Goal: Transaction & Acquisition: Purchase product/service

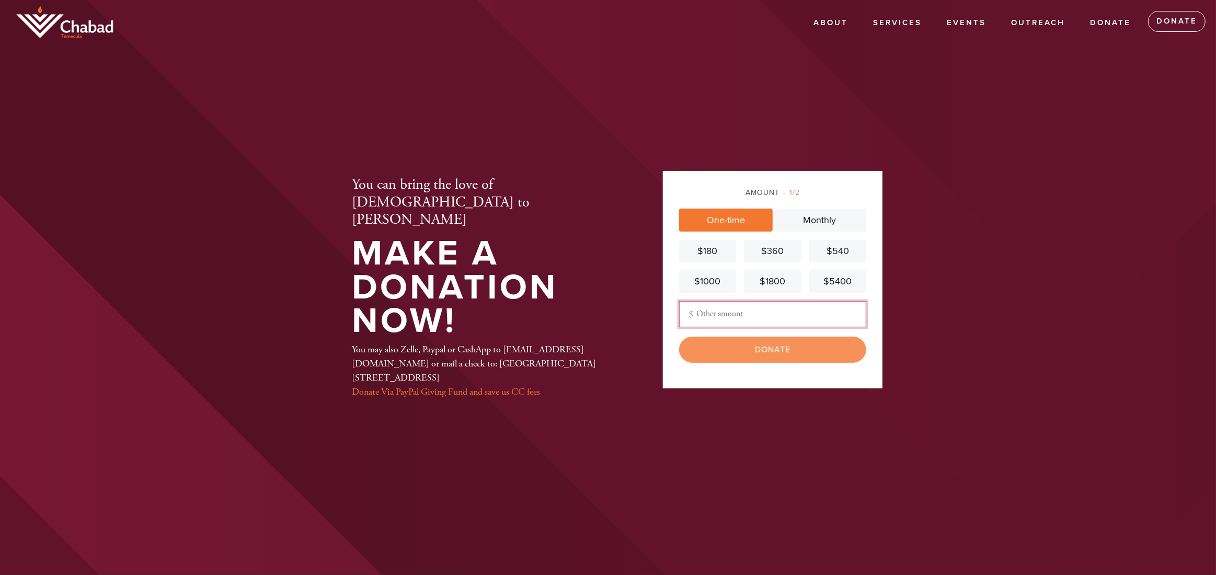
click at [717, 313] on input "Other Amount" at bounding box center [772, 314] width 187 height 26
type input "100"
click at [754, 354] on input "Donate" at bounding box center [772, 350] width 187 height 26
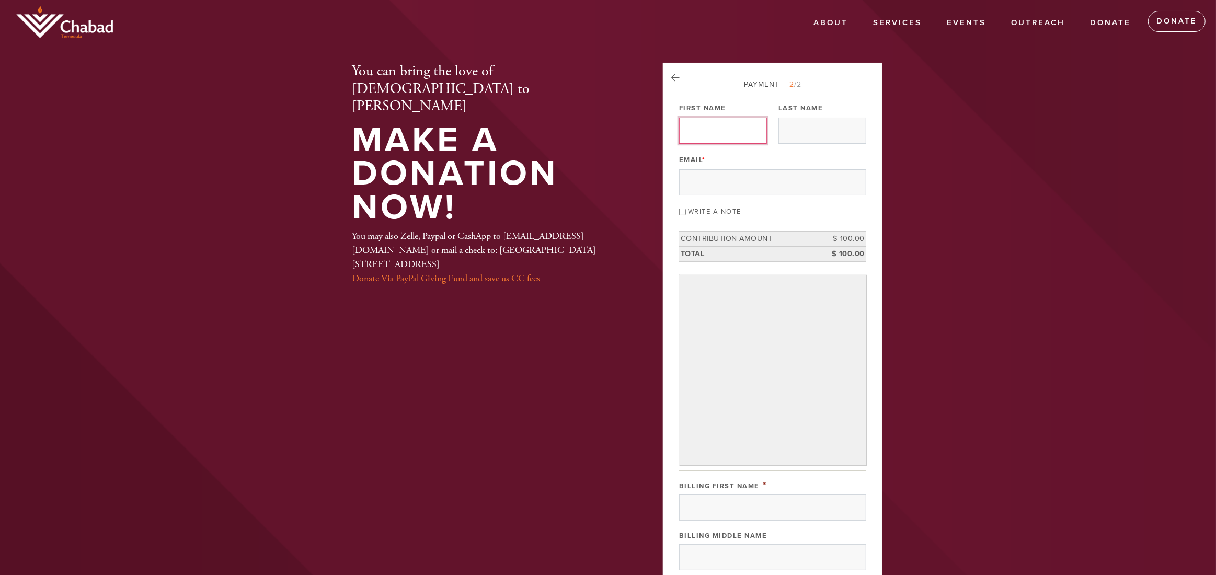
click at [706, 138] on input "First Name" at bounding box center [723, 131] width 88 height 26
type input "[PERSON_NAME]"
click at [787, 135] on input "Last Name" at bounding box center [823, 131] width 88 height 26
type input "{"
drag, startPoint x: 810, startPoint y: 127, endPoint x: 781, endPoint y: 133, distance: 29.8
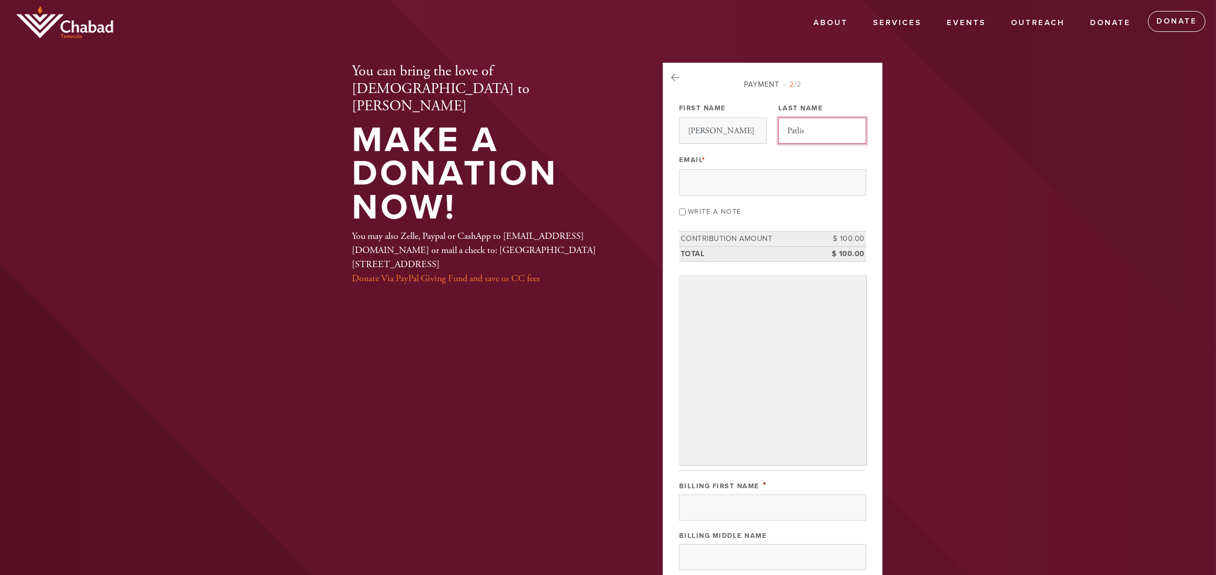
click at [781, 133] on input "Patlis" at bounding box center [823, 131] width 88 height 26
type input "Patlis"
click at [693, 182] on input "Email *" at bounding box center [772, 182] width 187 height 26
type input "[EMAIL_ADDRESS][DOMAIN_NAME]"
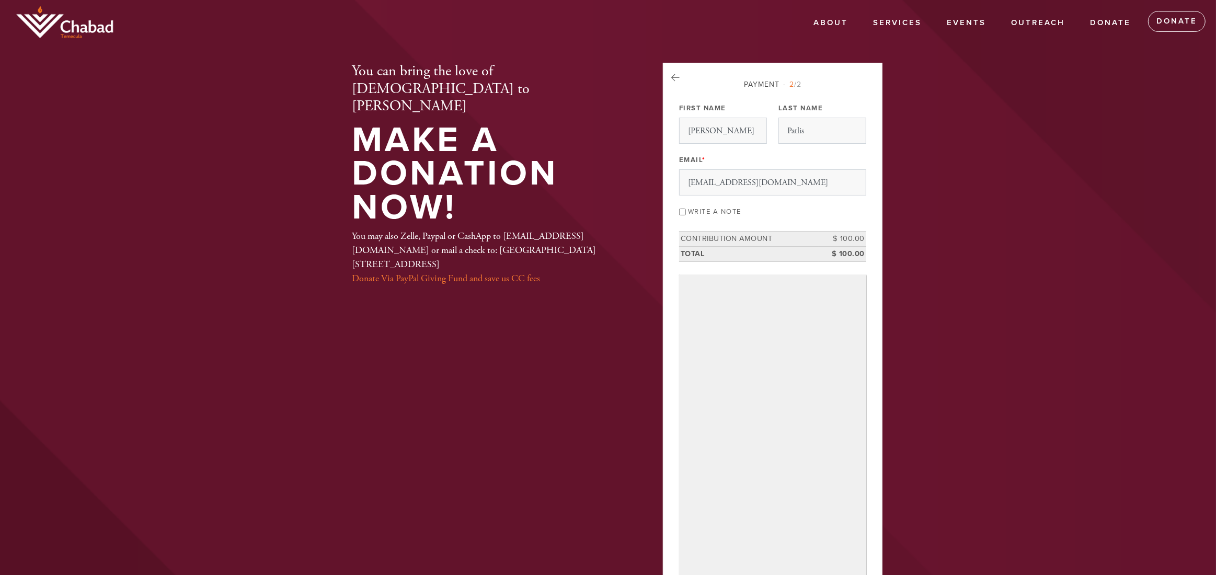
click at [842, 253] on td "$ 100.00" at bounding box center [842, 253] width 47 height 15
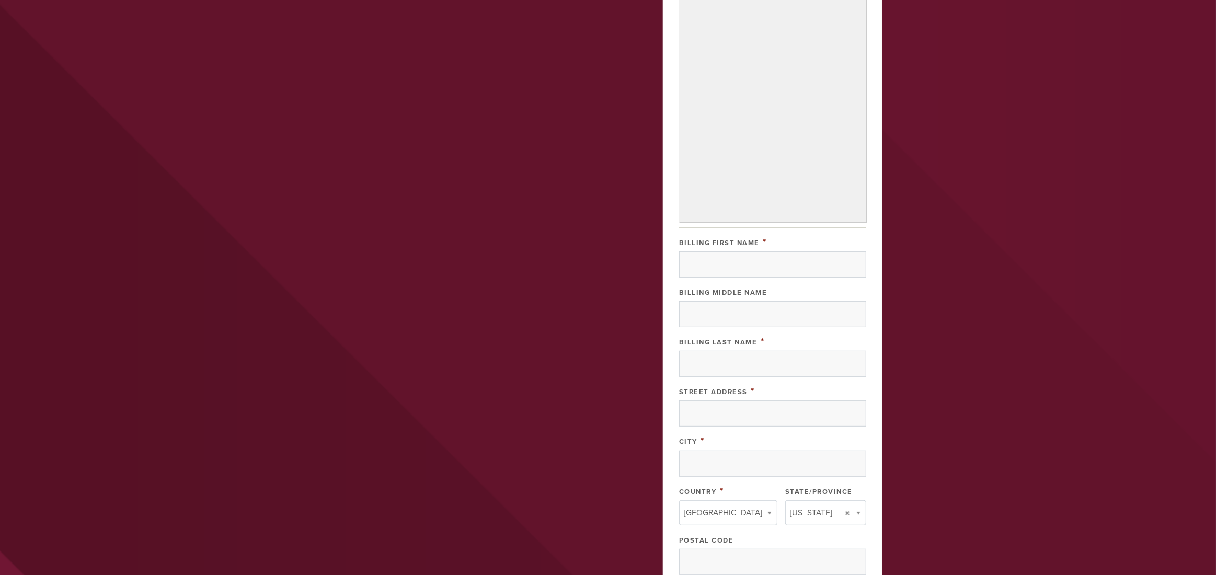
scroll to position [398, 0]
click at [724, 258] on input "Billing First Name" at bounding box center [772, 262] width 187 height 26
type input "Yakov"
click at [696, 363] on input "Billing Last Name" at bounding box center [772, 361] width 187 height 26
type input "Patlis"
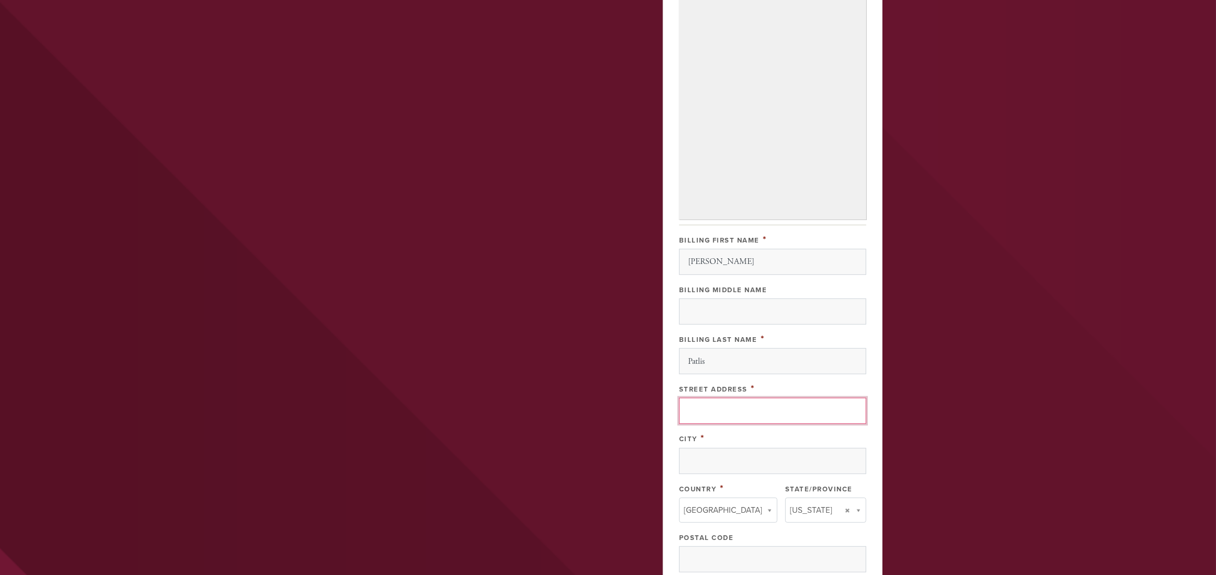
click at [704, 408] on input "Street Address" at bounding box center [772, 411] width 187 height 26
type input "31437 Culbertson Ln"
type input "Temecula"
type input "United States"
type input "California"
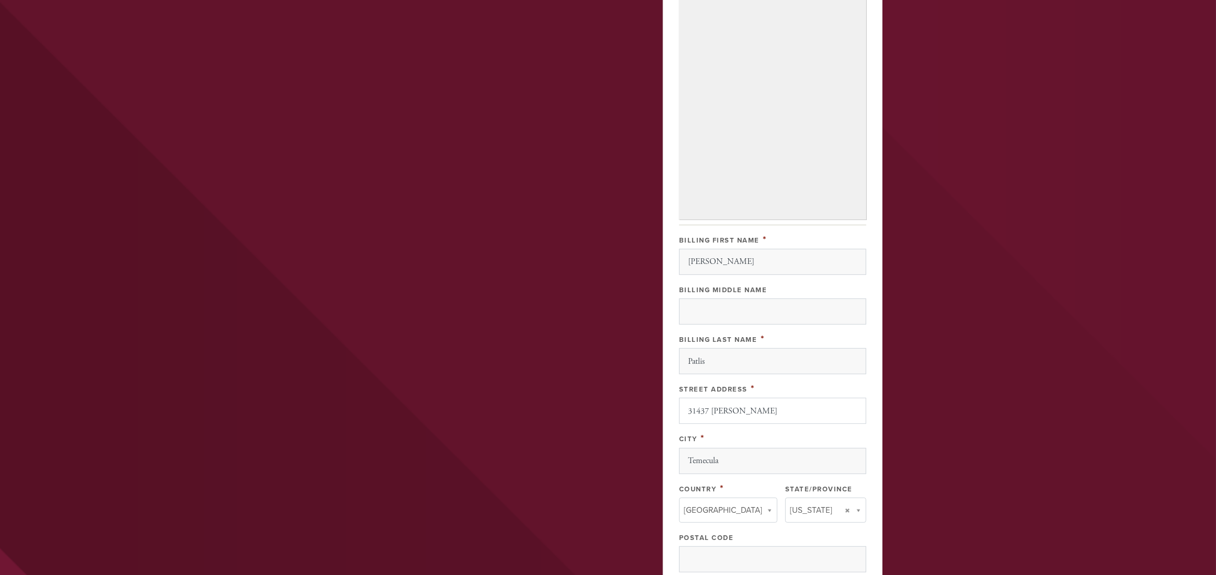
type input "92591"
type input "California"
type input "United States"
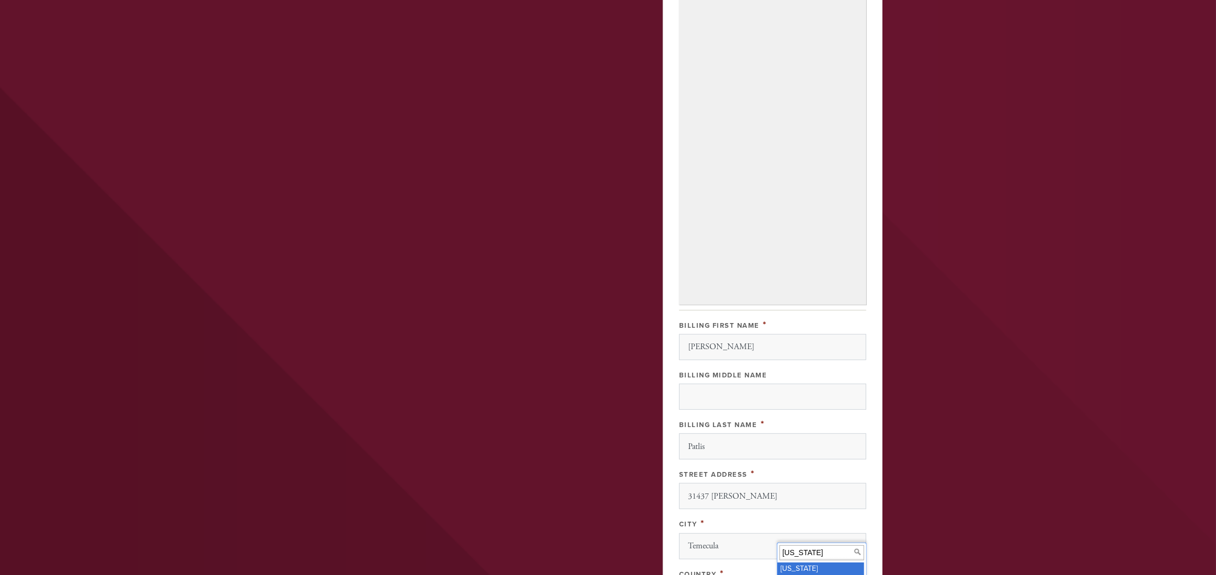
scroll to position [314, 0]
click at [646, 306] on div "You can bring the love of Judaism to Kayla Make a Donation Now! You may also Ze…" at bounding box center [608, 244] width 565 height 990
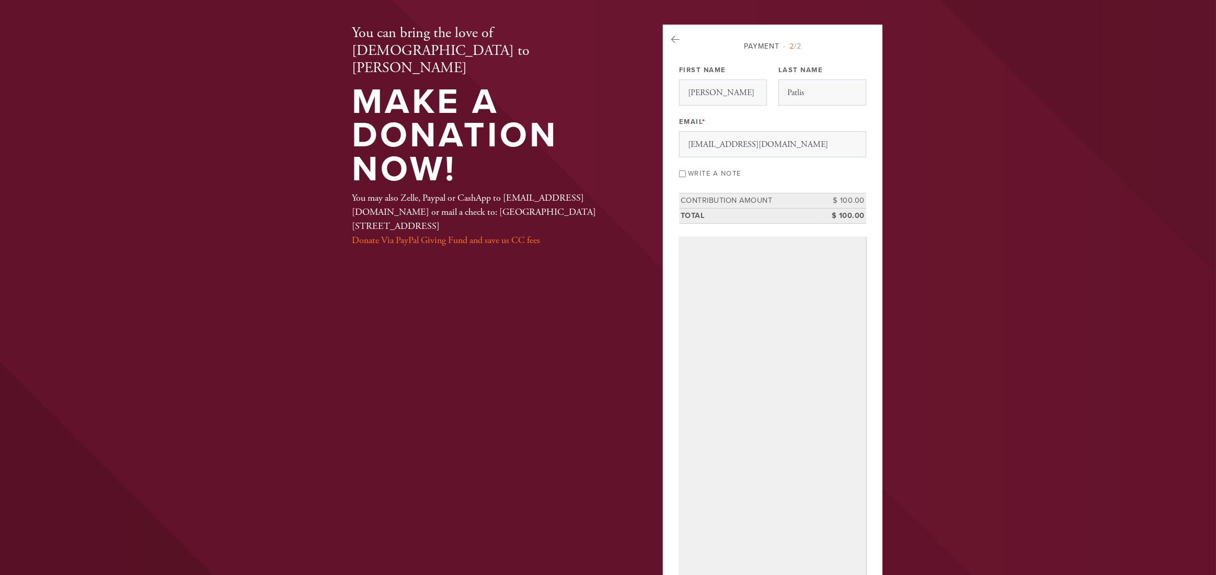
scroll to position [38, 0]
click at [682, 172] on input "Write a note" at bounding box center [682, 174] width 7 height 7
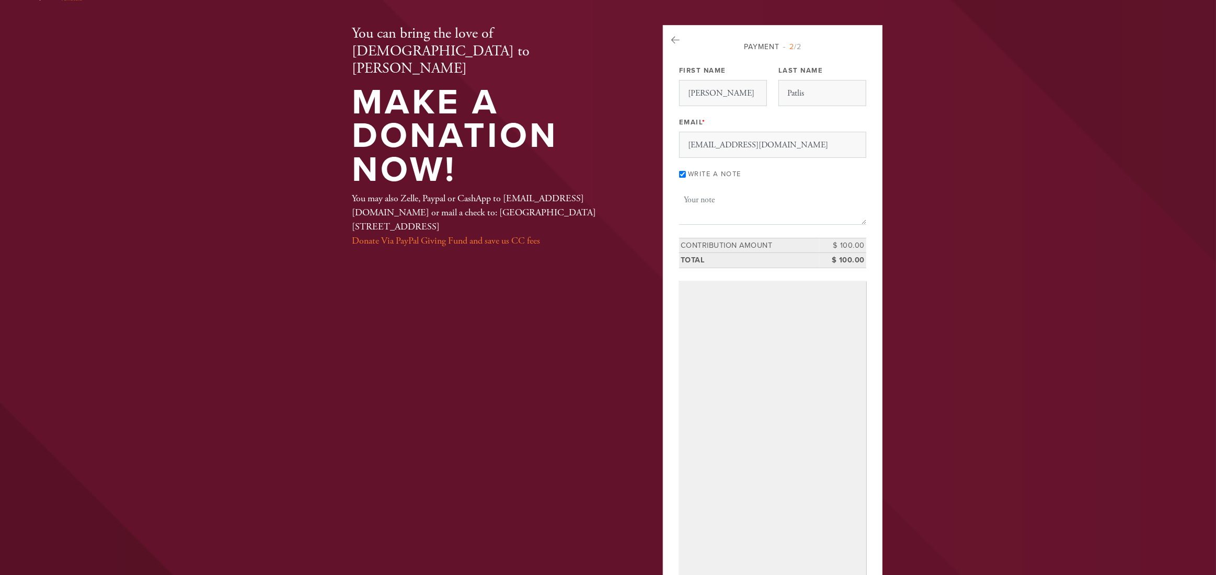
click at [679, 171] on input "Write a note" at bounding box center [682, 174] width 7 height 7
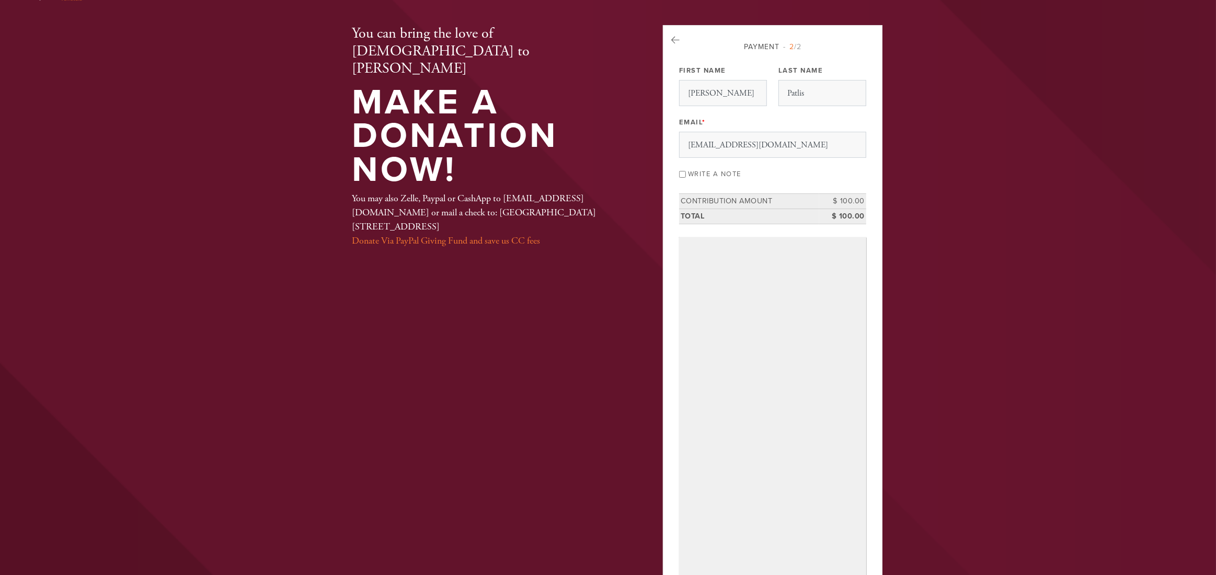
click at [679, 171] on input "Write a note" at bounding box center [682, 174] width 7 height 7
checkbox input "true"
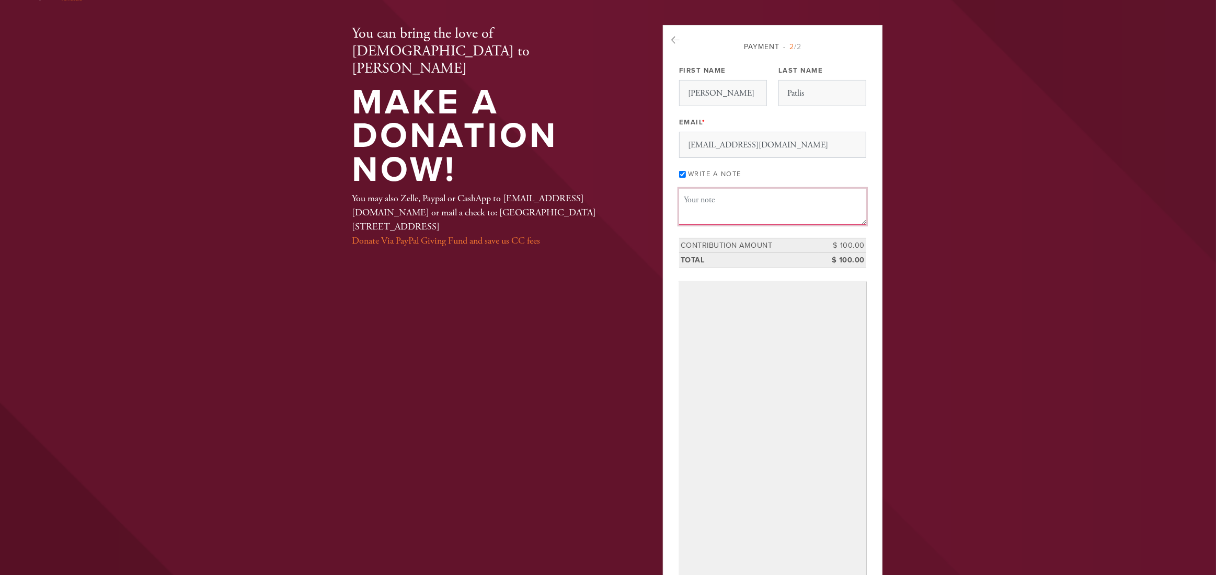
click at [724, 202] on textarea "Message or dedication" at bounding box center [772, 207] width 187 height 36
click at [682, 168] on div "Write a note" at bounding box center [772, 173] width 187 height 14
drag, startPoint x: 714, startPoint y: 199, endPoint x: 679, endPoint y: 200, distance: 35.6
click at [656, 198] on aside "Payment 2 /2 First Name Yakov Last Name Patlis Email * yakov0307@hotmail.com Wr…" at bounding box center [772, 542] width 235 height 1034
click at [775, 199] on textarea "In memory of Evgenia" at bounding box center [772, 207] width 187 height 36
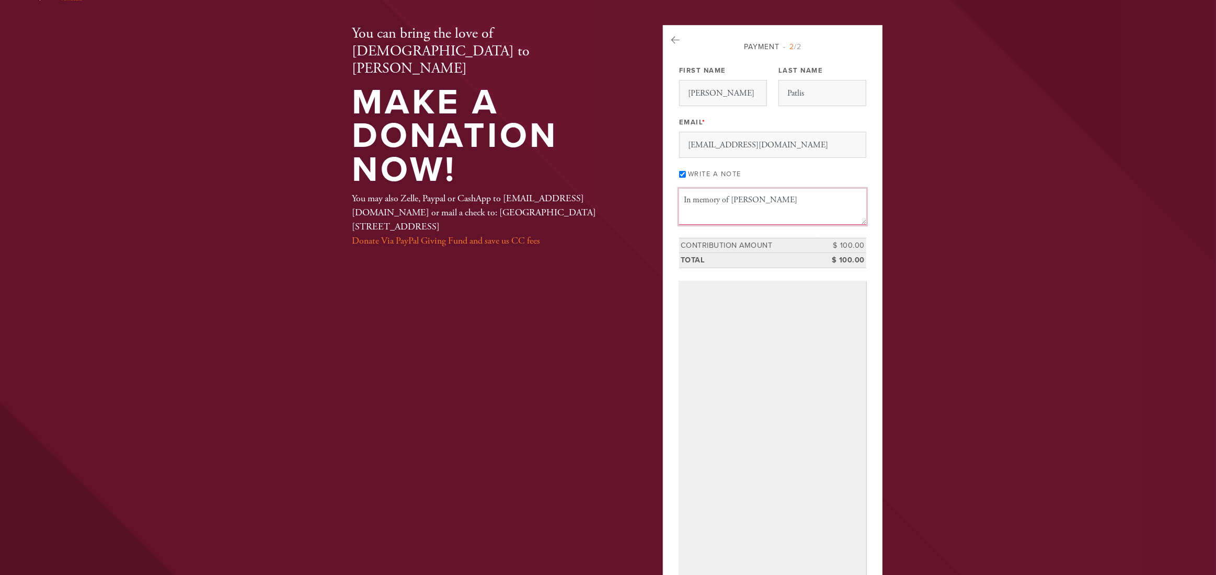
click at [750, 201] on textarea "In memory of Evgenia" at bounding box center [772, 207] width 187 height 36
click at [754, 195] on textarea "In memory of Evgenia" at bounding box center [772, 207] width 187 height 36
click at [770, 198] on textarea "In memory of Evgenia" at bounding box center [772, 207] width 187 height 36
drag, startPoint x: 795, startPoint y: 197, endPoint x: 762, endPoint y: 197, distance: 32.9
click at [762, 197] on textarea "In memory of Evgenia (Shaindel" at bounding box center [772, 207] width 187 height 36
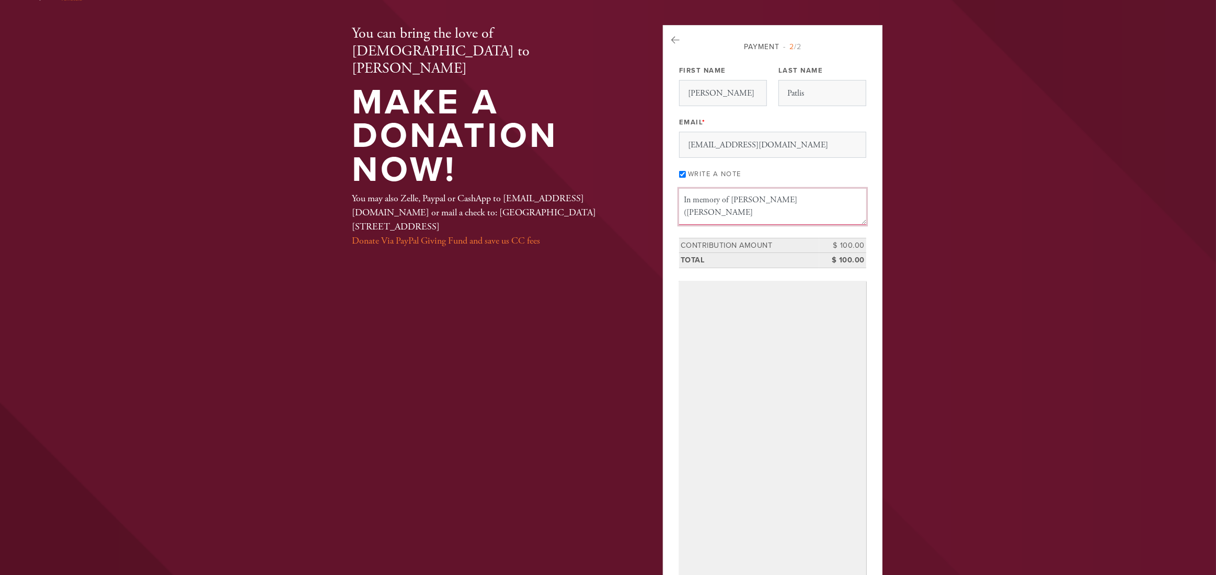
paste textarea
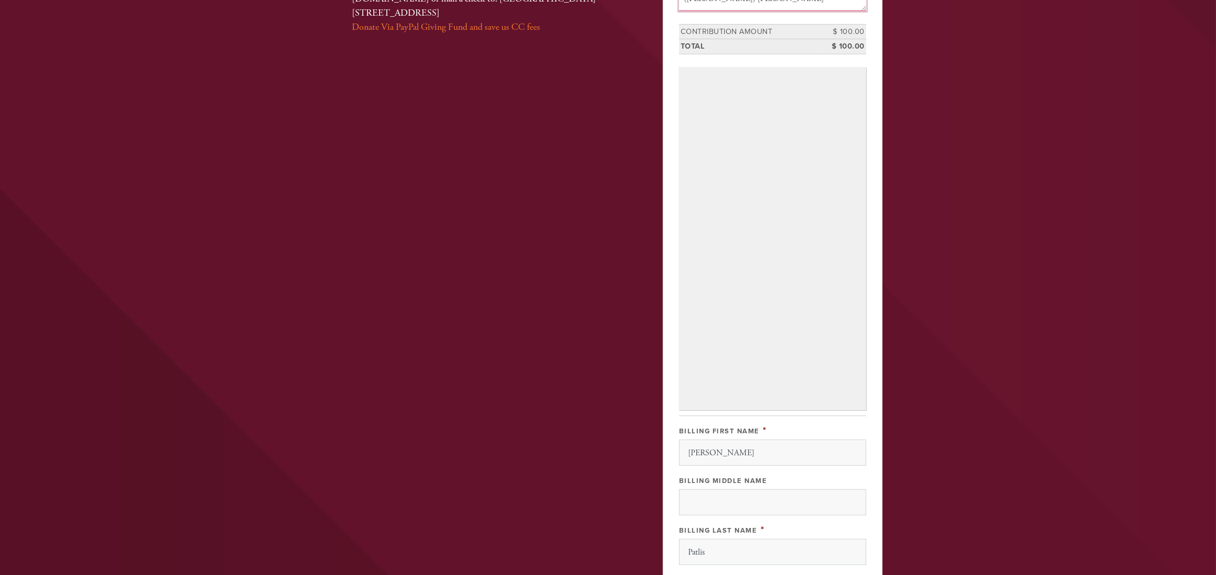
scroll to position [251, 0]
type textarea "In memory of Evgenia (Shaindel) Patlis"
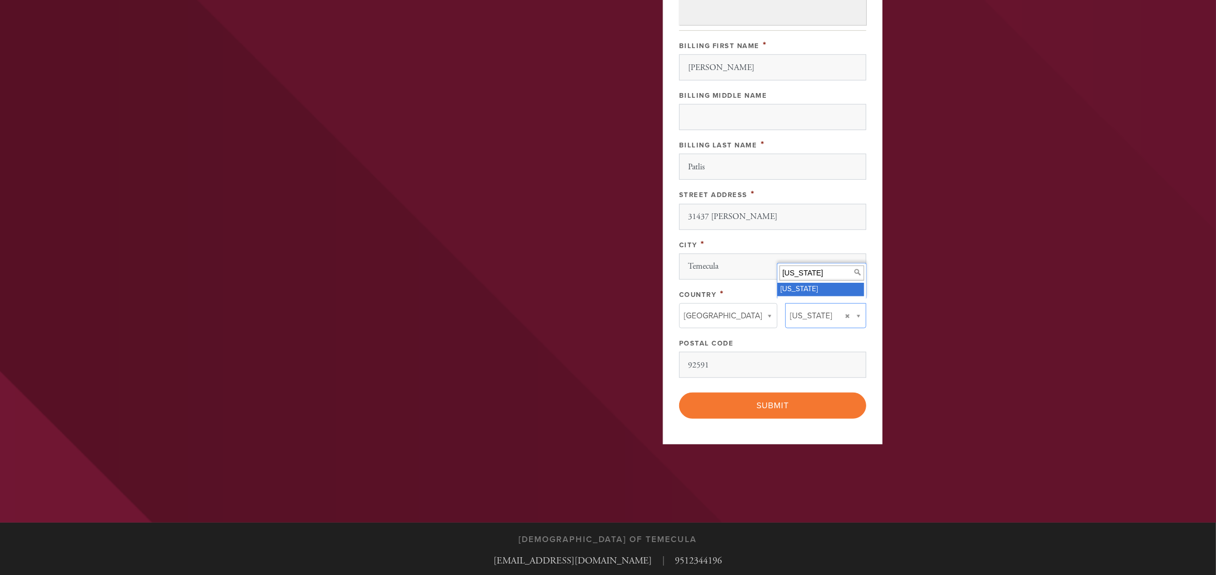
scroll to position [641, 0]
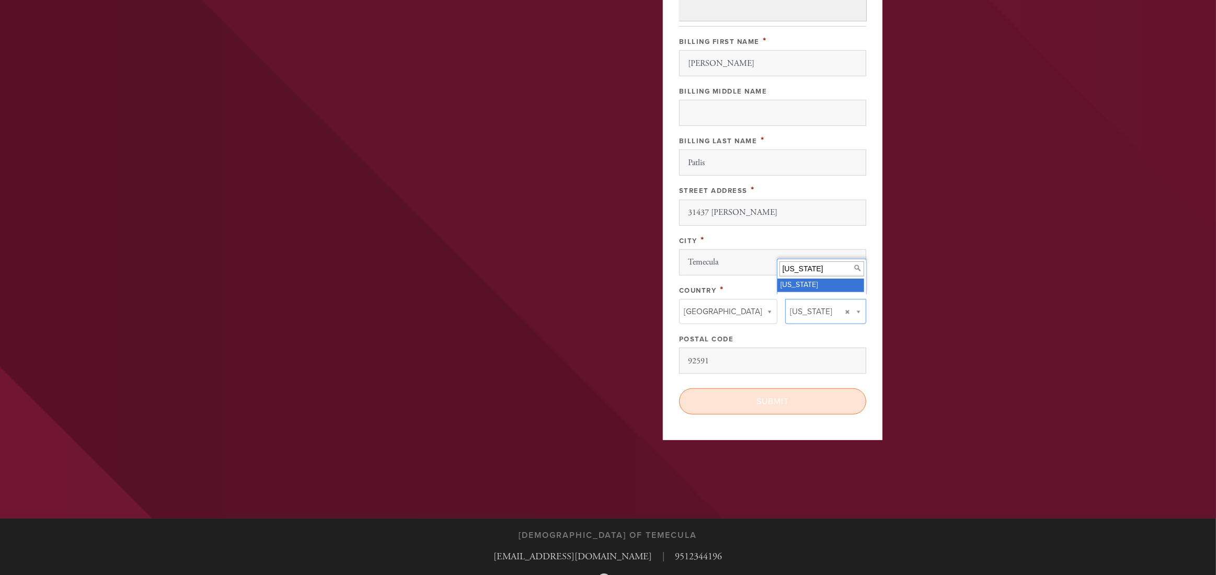
click at [793, 397] on input "Submit" at bounding box center [772, 401] width 187 height 26
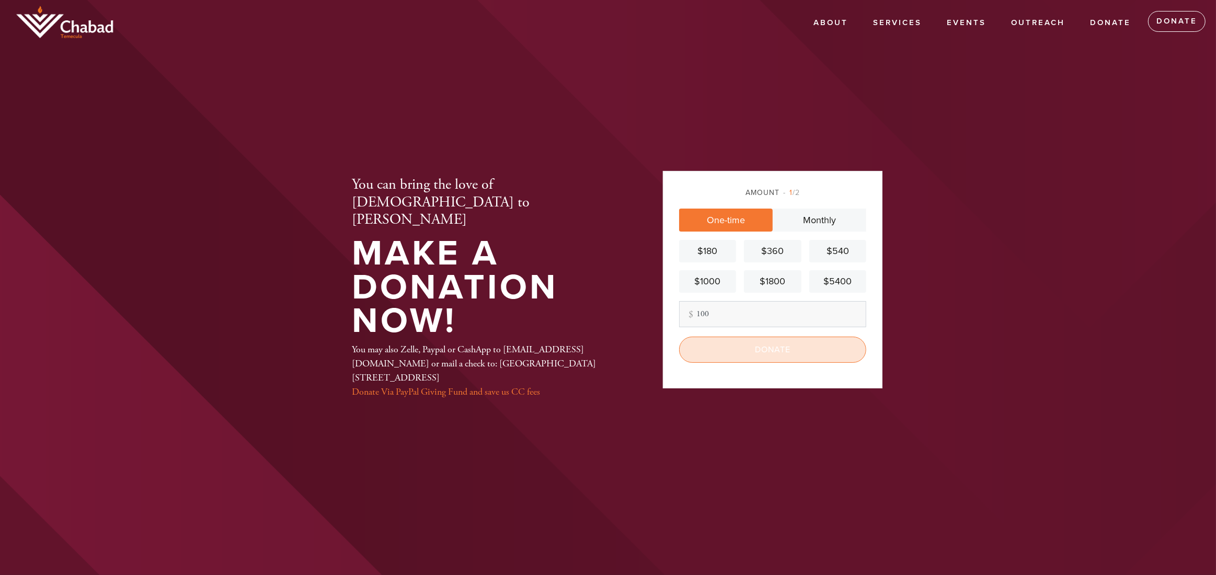
type input "100"
click at [774, 351] on input "Donate" at bounding box center [772, 350] width 187 height 26
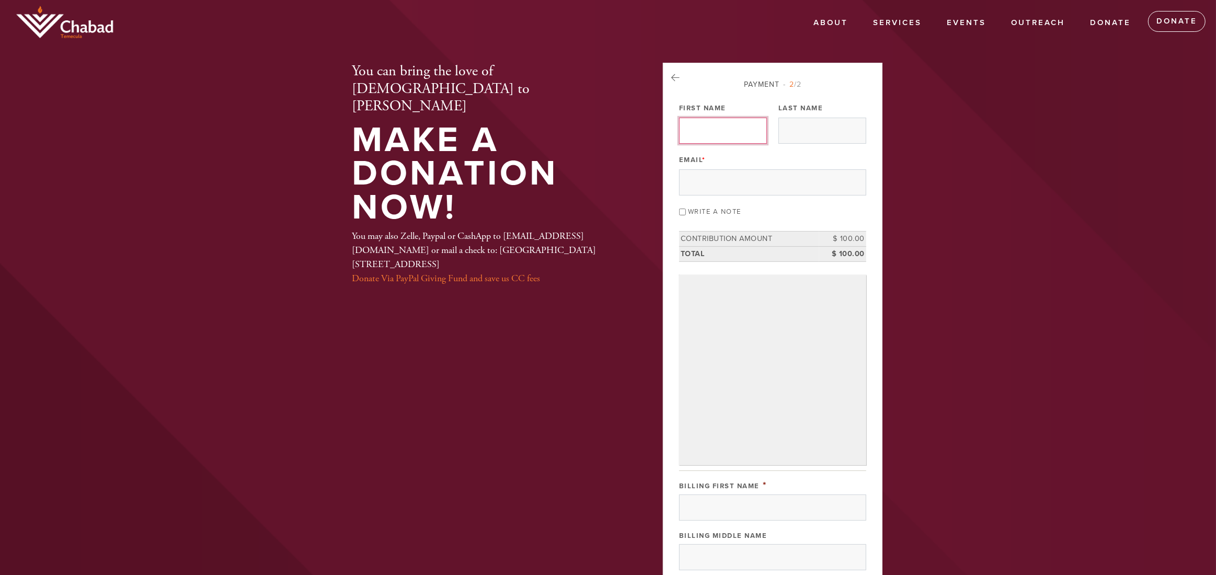
click at [708, 133] on input "First Name" at bounding box center [723, 131] width 88 height 26
click at [699, 121] on input "First Name" at bounding box center [723, 131] width 88 height 26
type input "Yakov"
click at [794, 125] on input "Last Name" at bounding box center [823, 131] width 88 height 26
type input "Patlis"
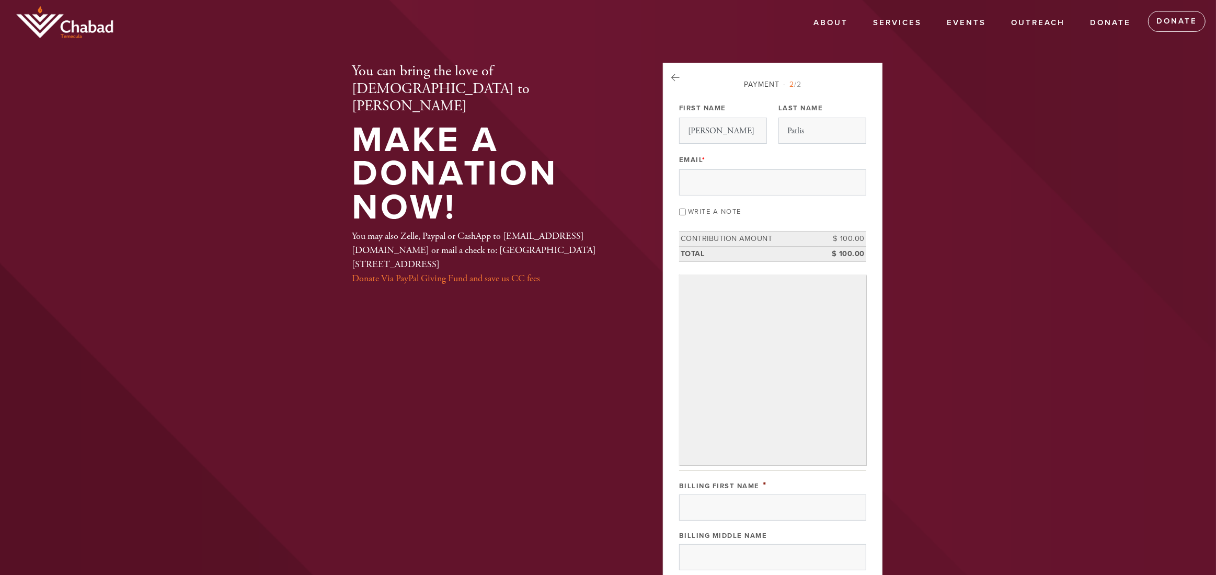
click at [681, 212] on input "Write a note" at bounding box center [682, 212] width 7 height 7
checkbox input "true"
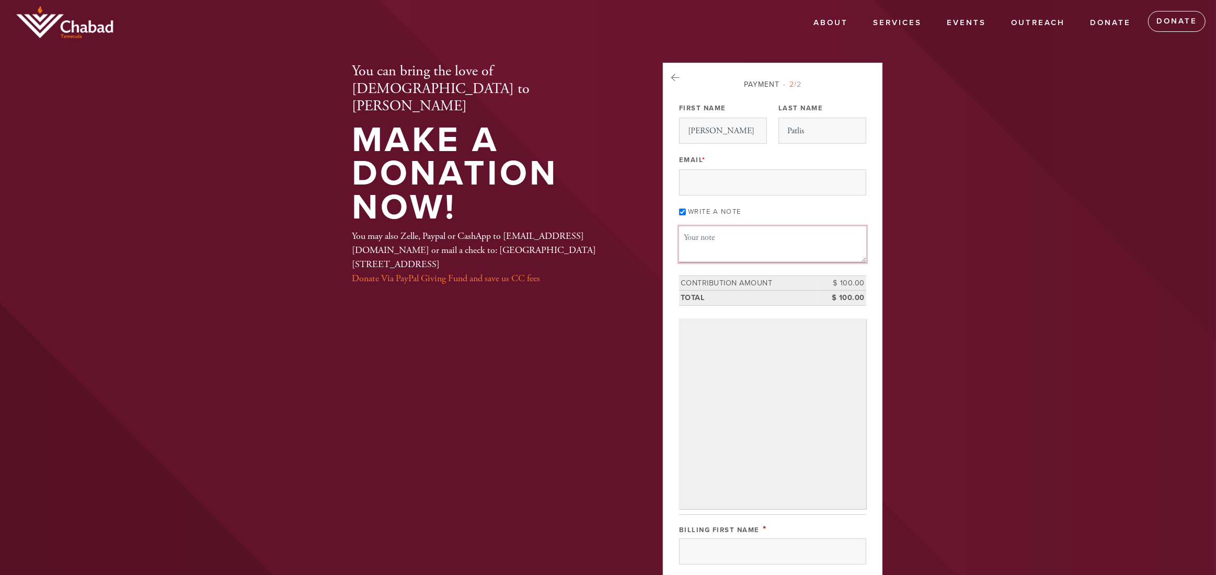
click at [684, 238] on textarea "Message or dedication" at bounding box center [772, 244] width 187 height 36
type textarea "In memory of Bencion Patlis"
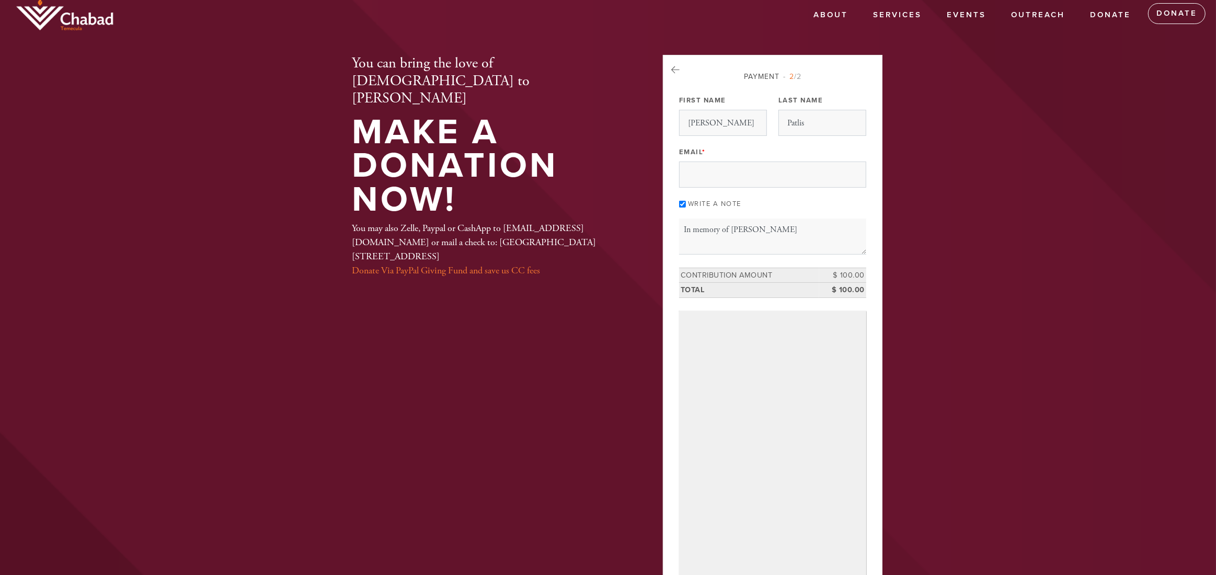
scroll to position [511, 0]
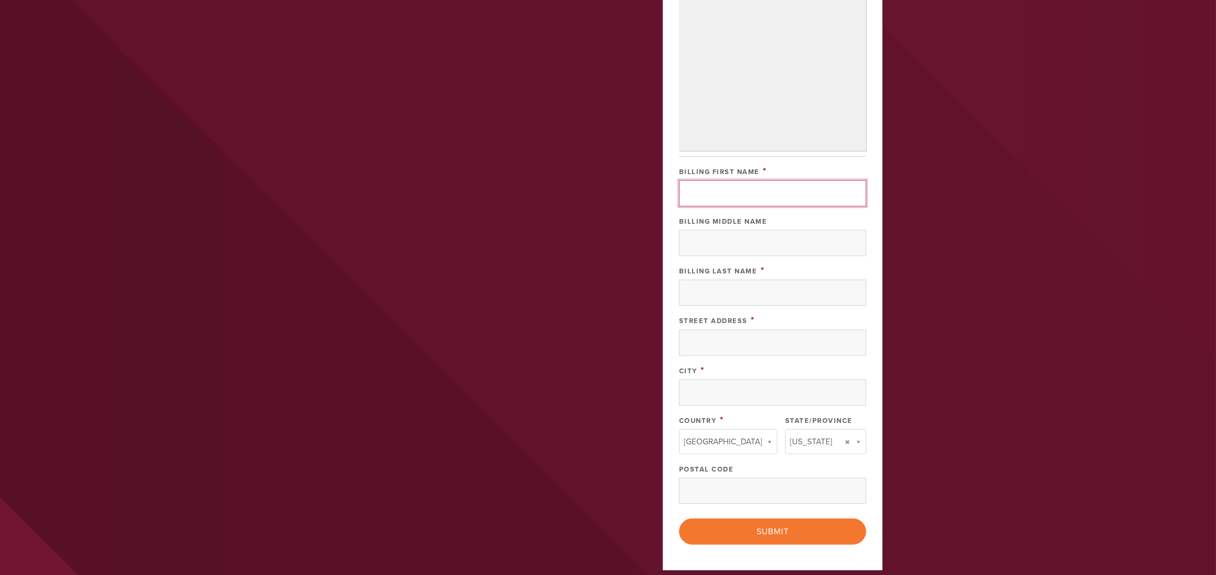
click at [714, 194] on input "Billing First Name" at bounding box center [772, 193] width 187 height 26
type input "Yakov"
click at [691, 286] on input "Billing Last Name" at bounding box center [772, 293] width 187 height 26
type input "Patlis"
click at [701, 339] on input "Street Address" at bounding box center [772, 343] width 187 height 26
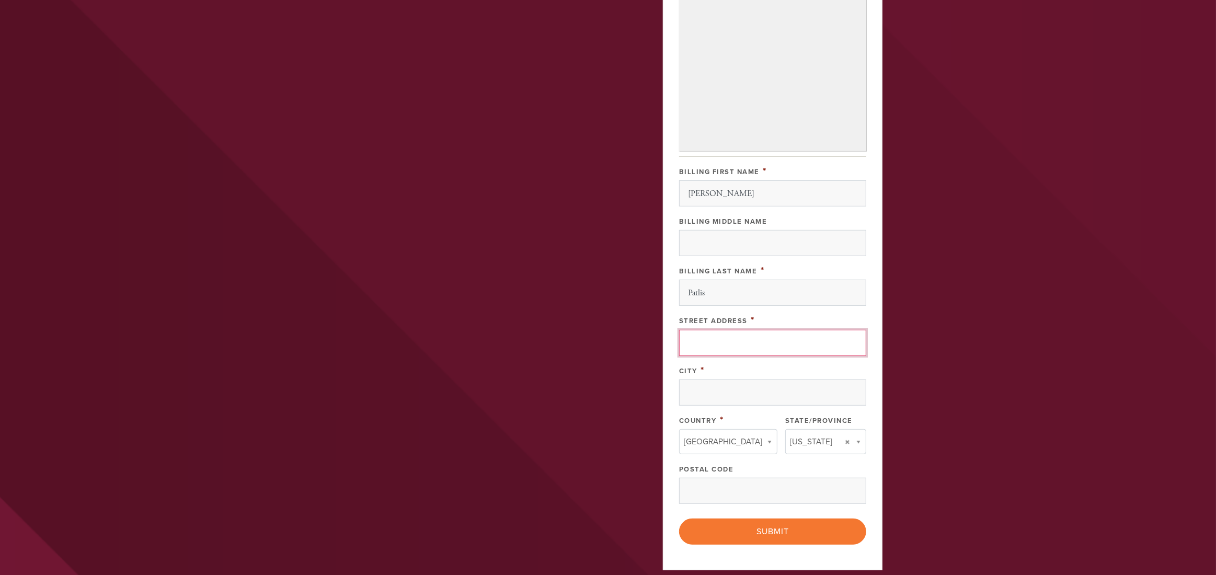
type input "31437 Culbertson Ln"
type input "Temecula"
type input "United States"
type input "California"
type input "92591"
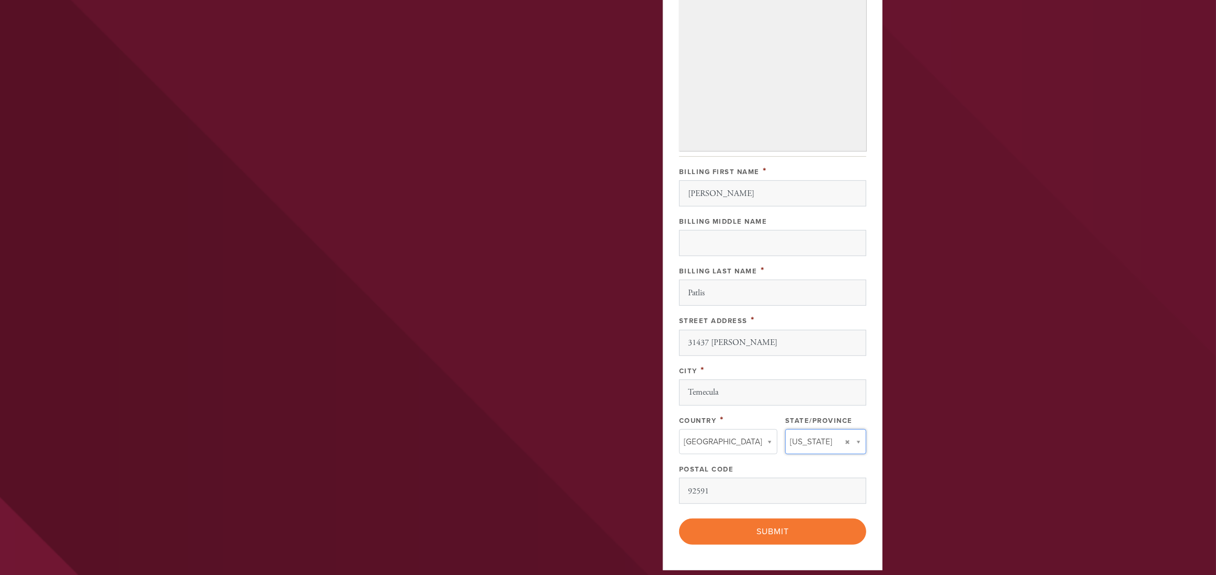
type input "California"
type input "United States"
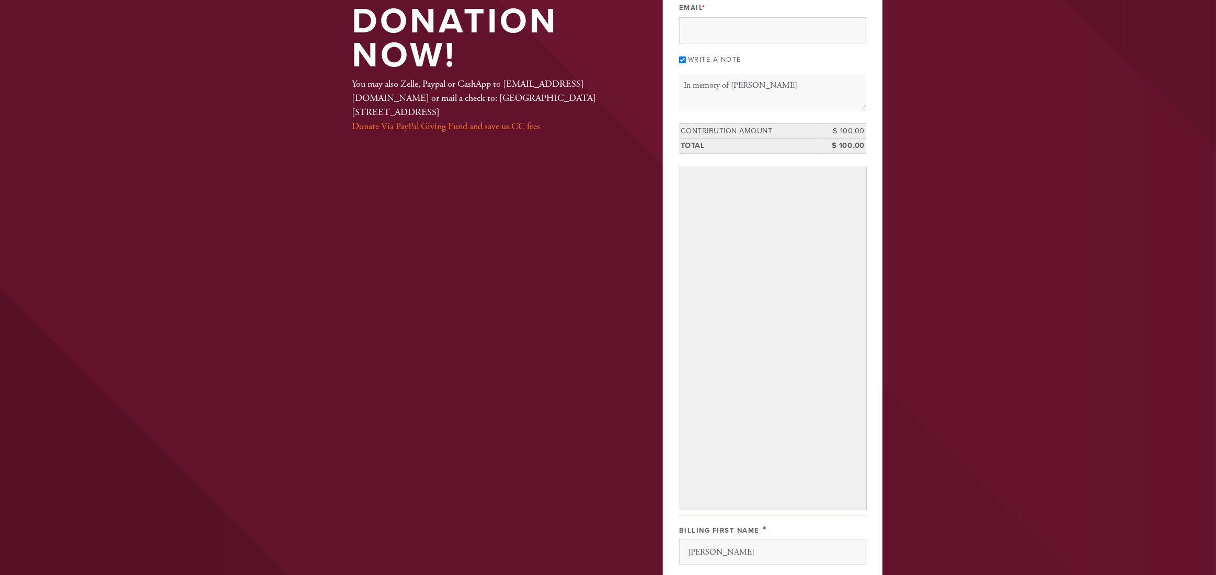
scroll to position [150, 0]
click at [747, 85] on textarea "In memory of Bencion Patlis" at bounding box center [772, 94] width 187 height 36
click at [768, 97] on textarea "In memory of Benzion Patlis" at bounding box center [772, 94] width 187 height 36
click at [746, 85] on textarea "In memory of Benzion Patlis" at bounding box center [772, 94] width 187 height 36
type textarea "In memory of Bencion Patlis"
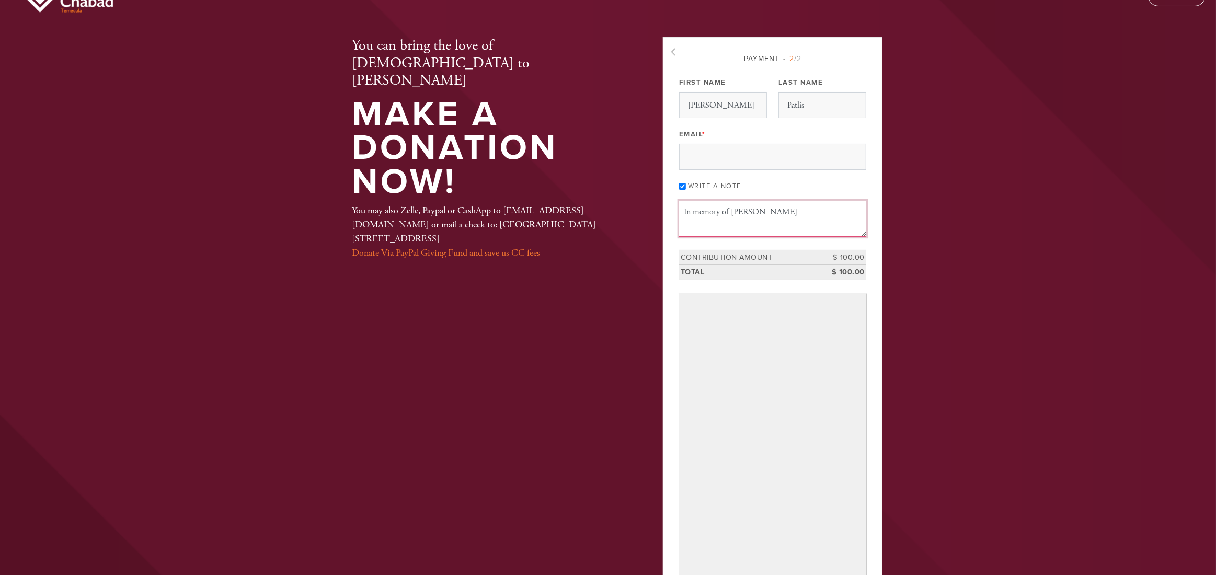
scroll to position [17, 0]
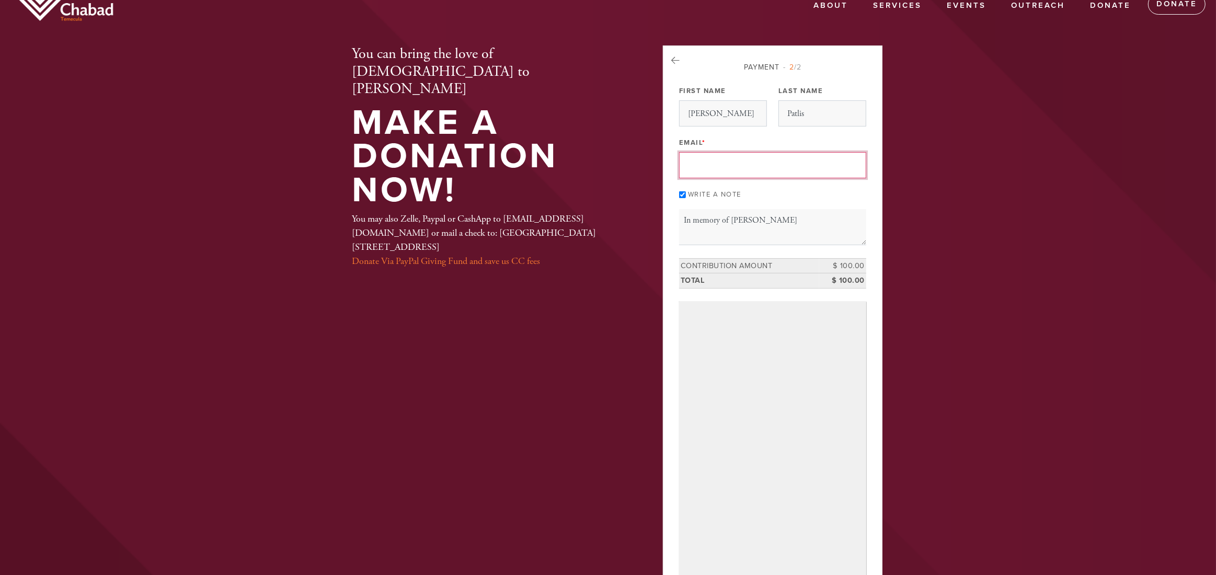
click at [732, 169] on input "Email *" at bounding box center [772, 165] width 187 height 26
type input "yakov0307@hotmail.com"
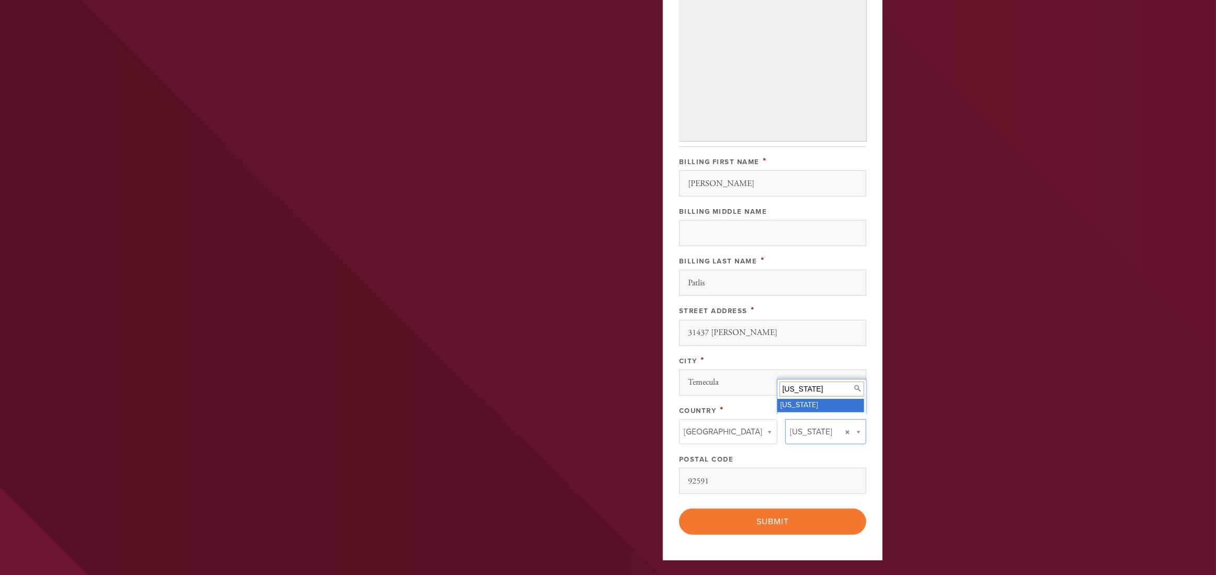
scroll to position [521, 0]
click at [780, 520] on input "Submit" at bounding box center [772, 521] width 187 height 26
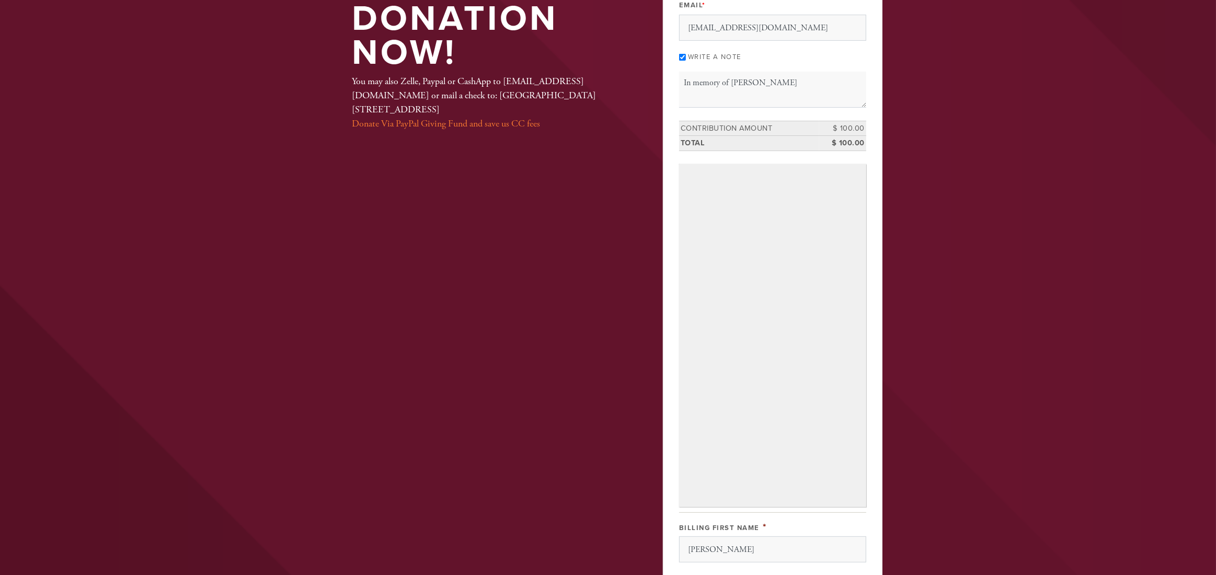
scroll to position [149, 0]
